Goal: Navigation & Orientation: Find specific page/section

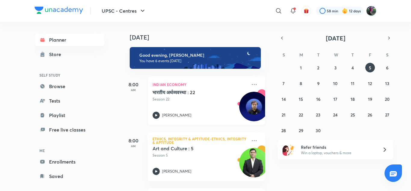
scroll to position [223, 0]
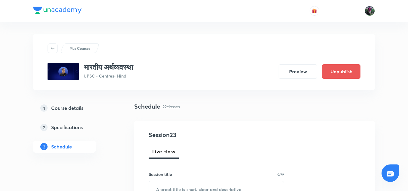
scroll to position [1042, 0]
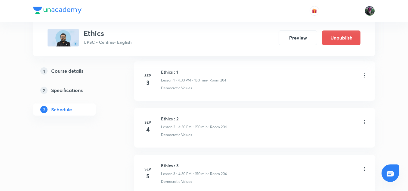
scroll to position [432, 0]
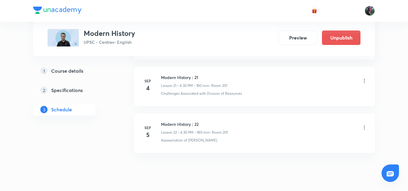
scroll to position [1319, 0]
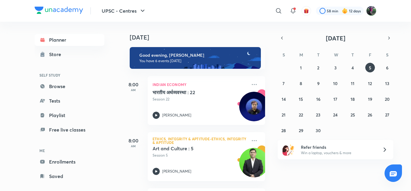
click at [121, 64] on div "Planner Store SELF STUDY Browse Tests Playlist Free live classes ME Enrollments…" at bounding box center [206, 106] width 342 height 169
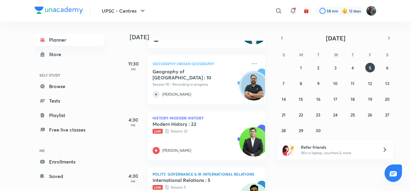
scroll to position [223, 0]
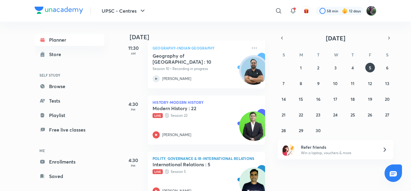
scroll to position [223, 0]
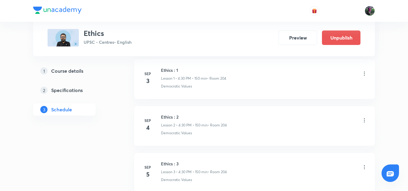
scroll to position [432, 0]
